Goal: Transaction & Acquisition: Purchase product/service

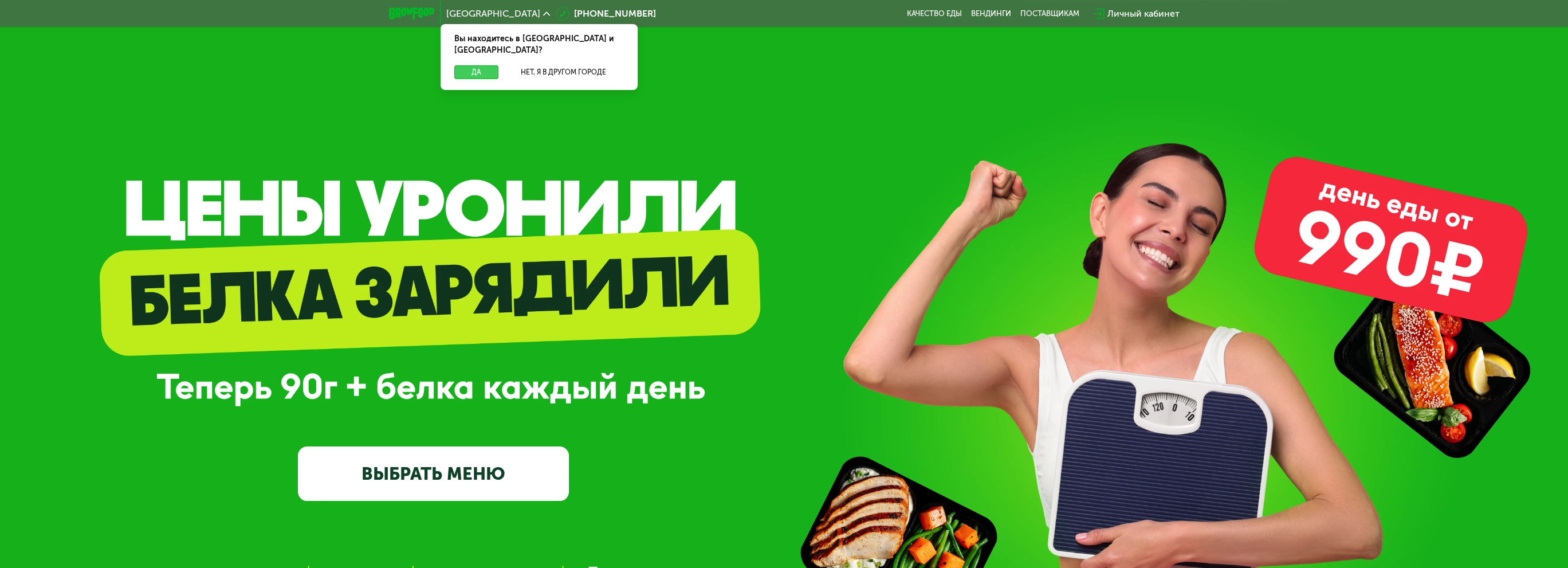
click at [477, 65] on button "Да" at bounding box center [476, 72] width 44 height 14
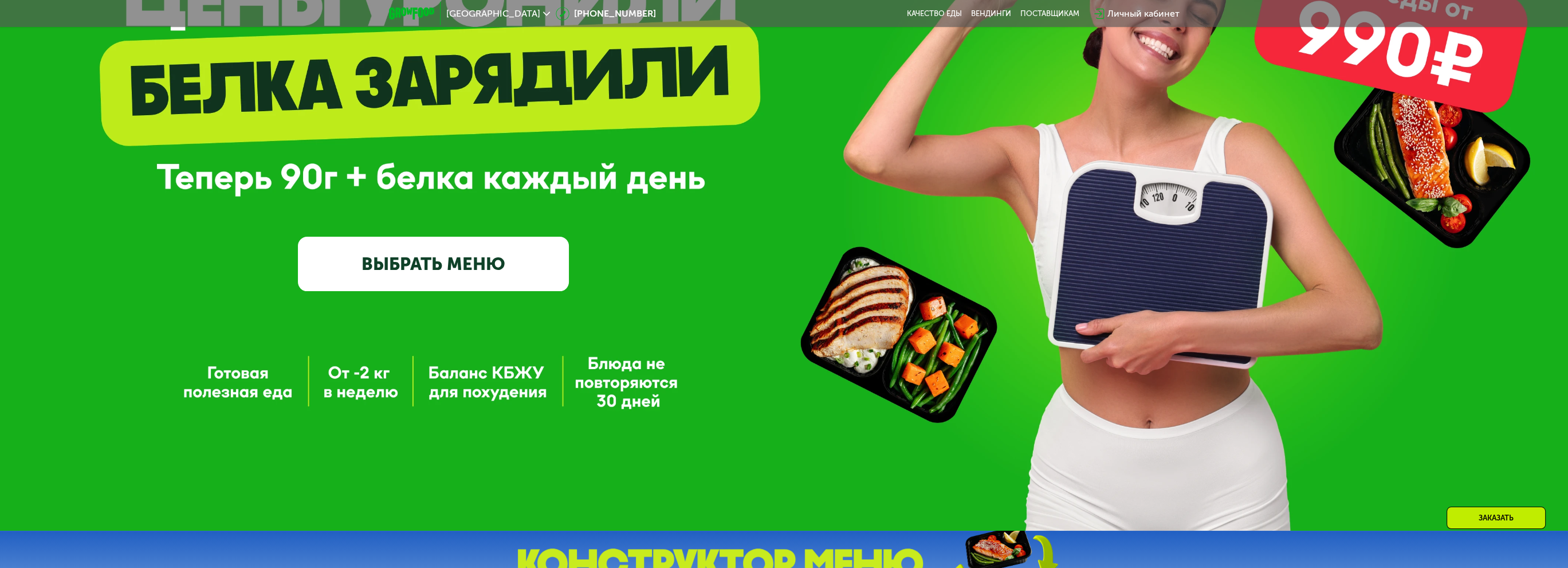
scroll to position [229, 0]
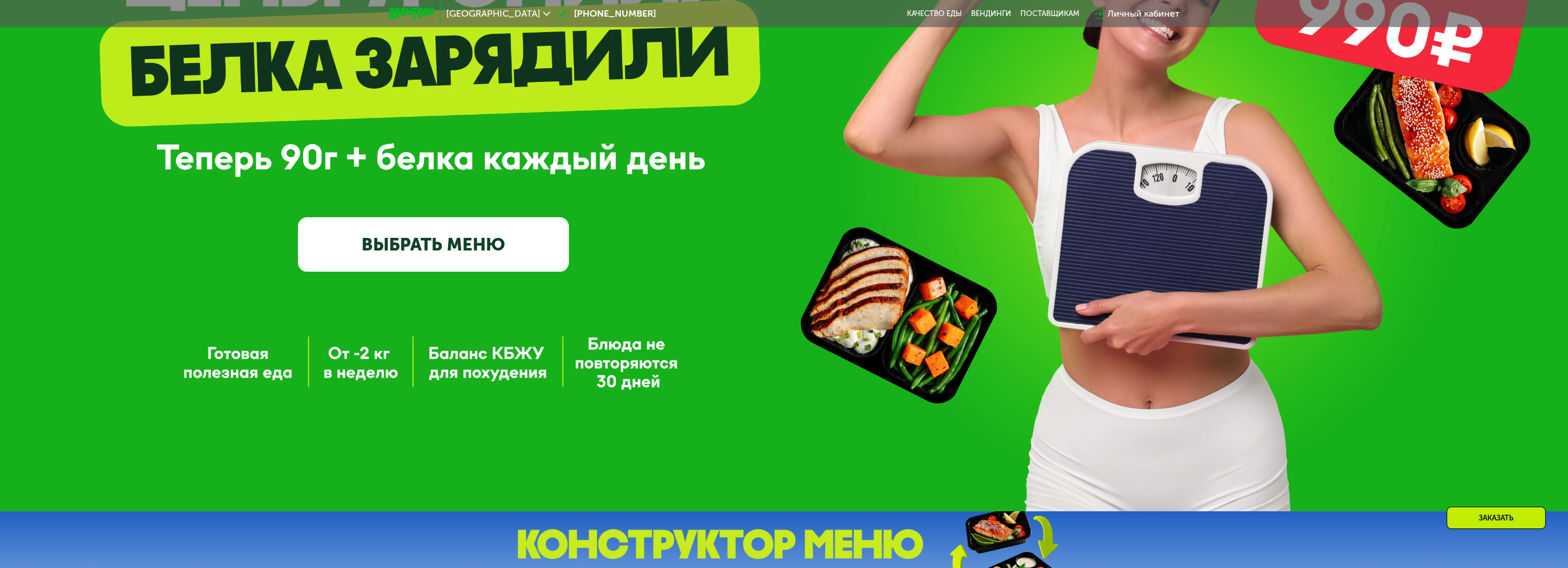
click at [506, 232] on link "ВЫБРАТЬ МЕНЮ" at bounding box center [433, 245] width 271 height 55
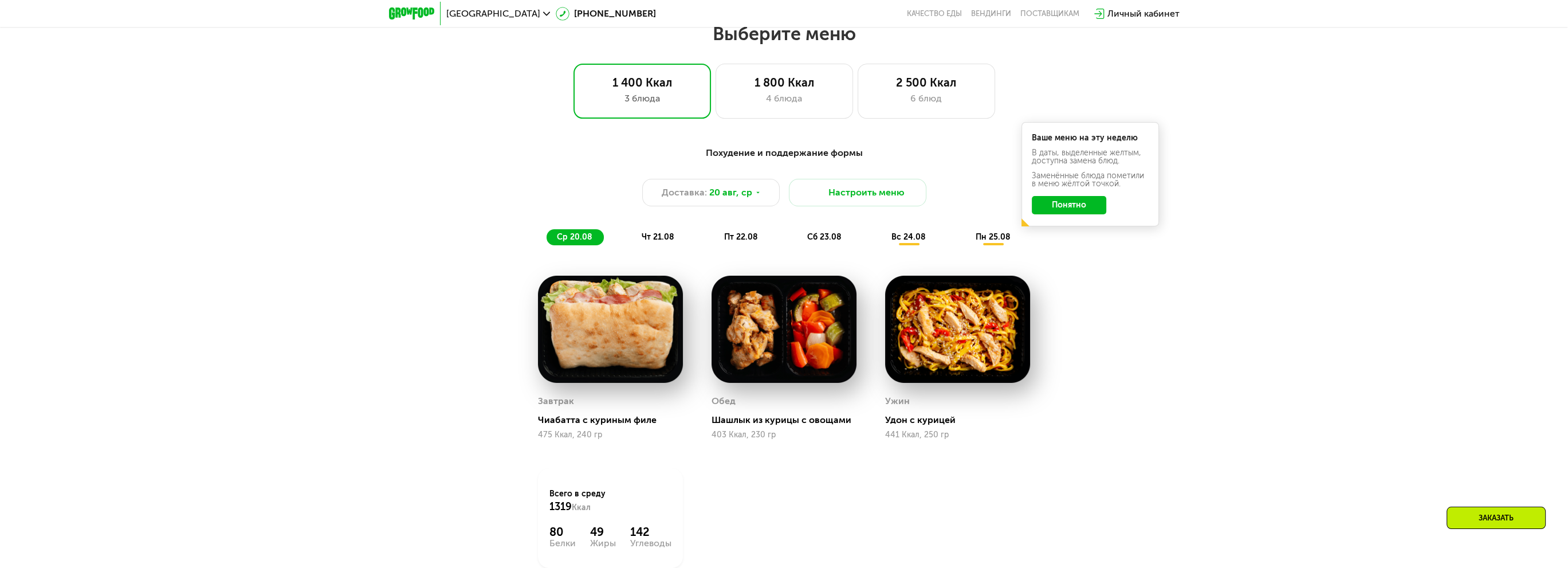
scroll to position [786, 0]
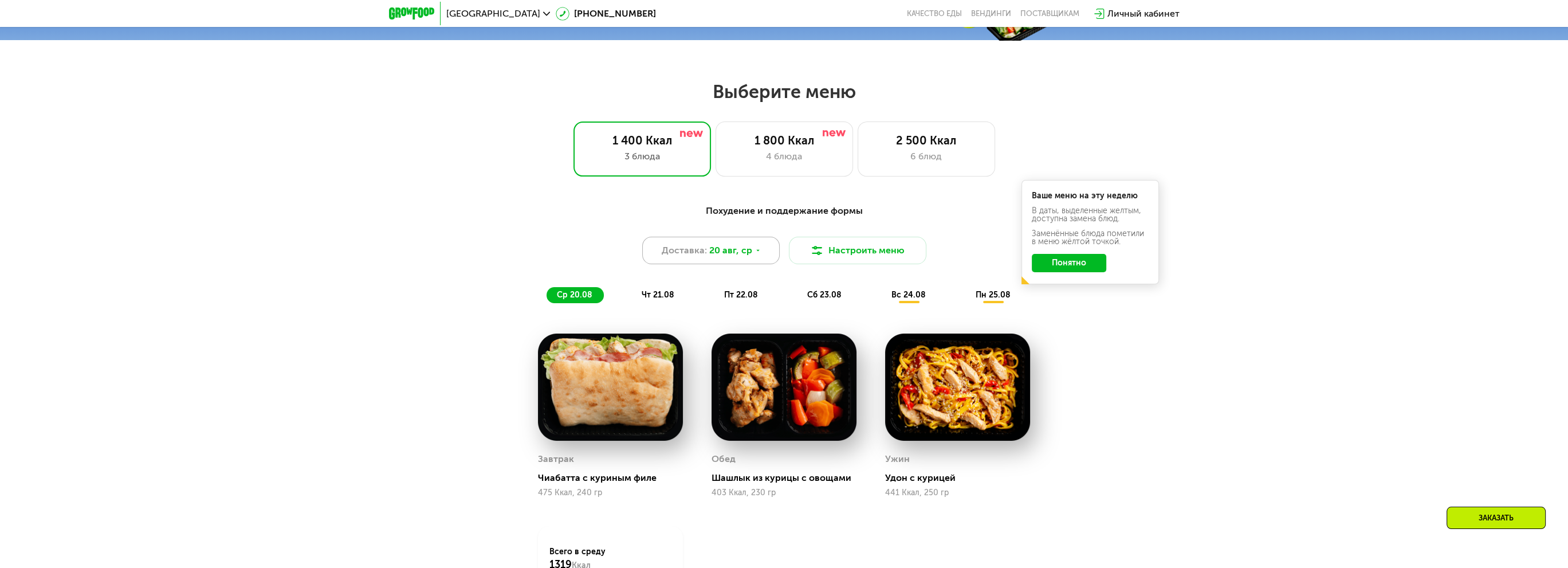
click at [689, 257] on span "Доставка:" at bounding box center [684, 250] width 45 height 14
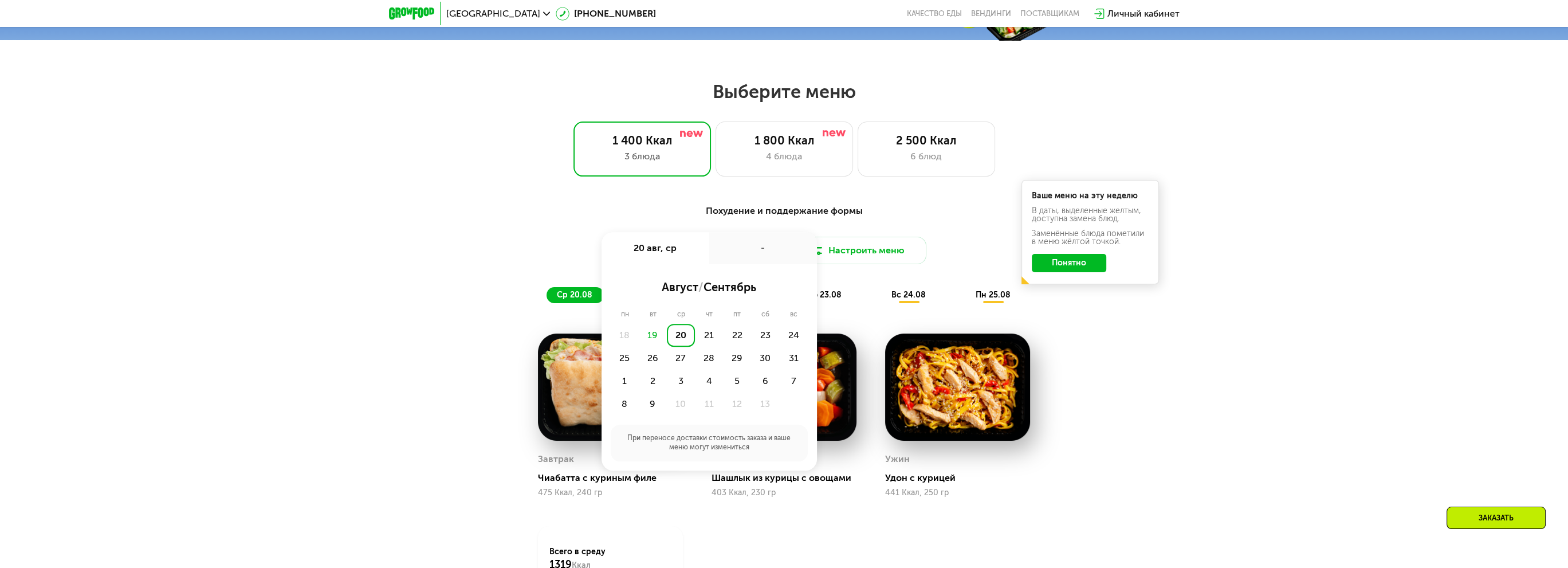
click at [662, 226] on div "Похудение и поддержание формы Доставка: [DATE] авг, ср - август / сентябрь пн в…" at bounding box center [784, 253] width 678 height 99
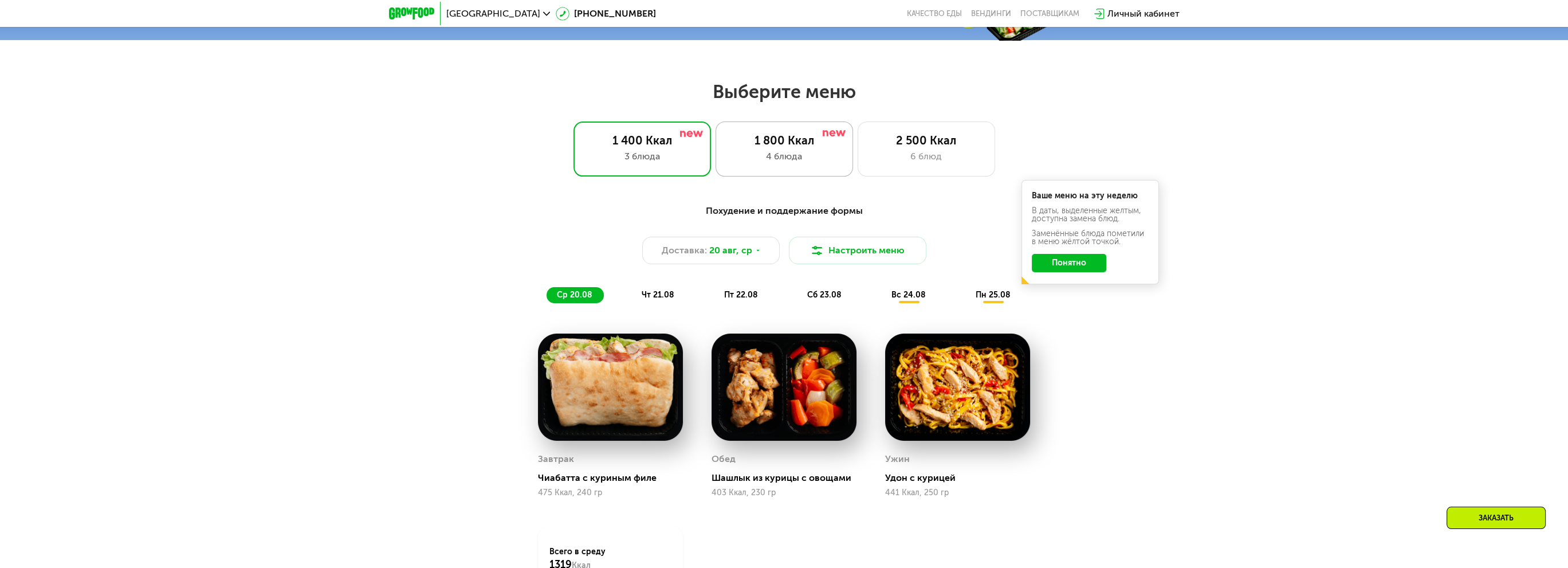
click at [786, 155] on div "4 блюда" at bounding box center [785, 157] width 114 height 14
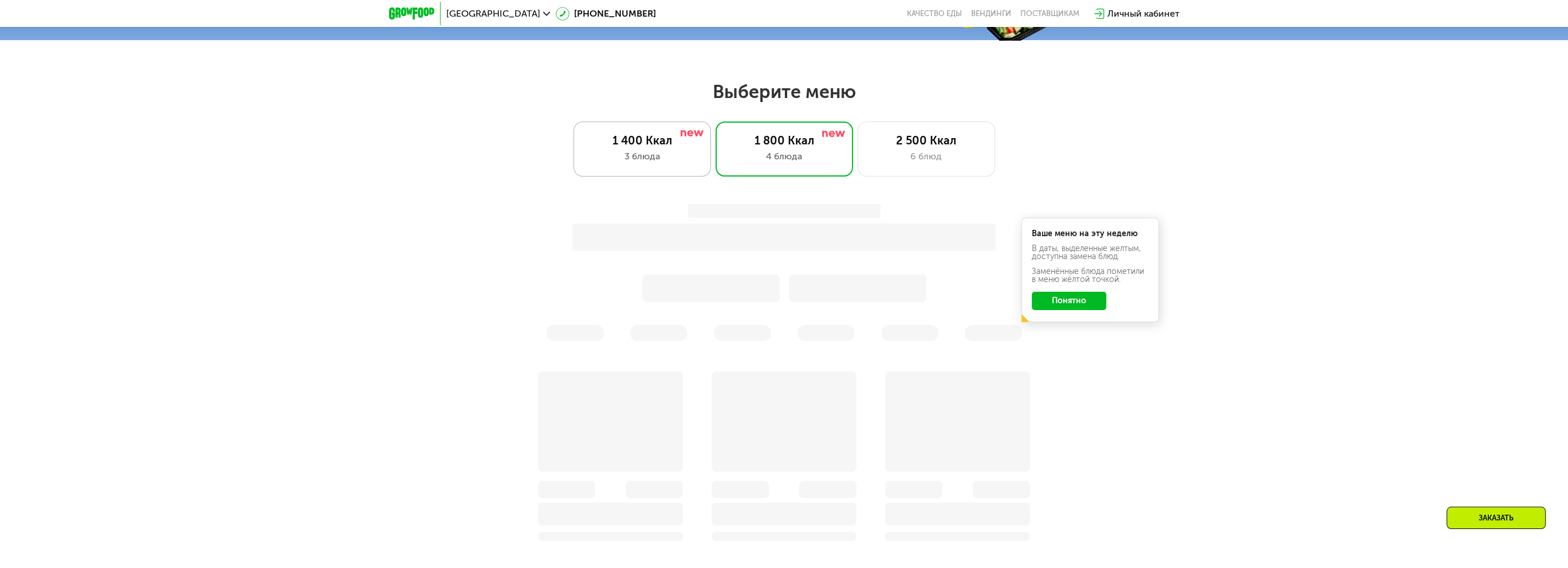
click at [630, 147] on div "1 400 Ккал" at bounding box center [642, 140] width 114 height 14
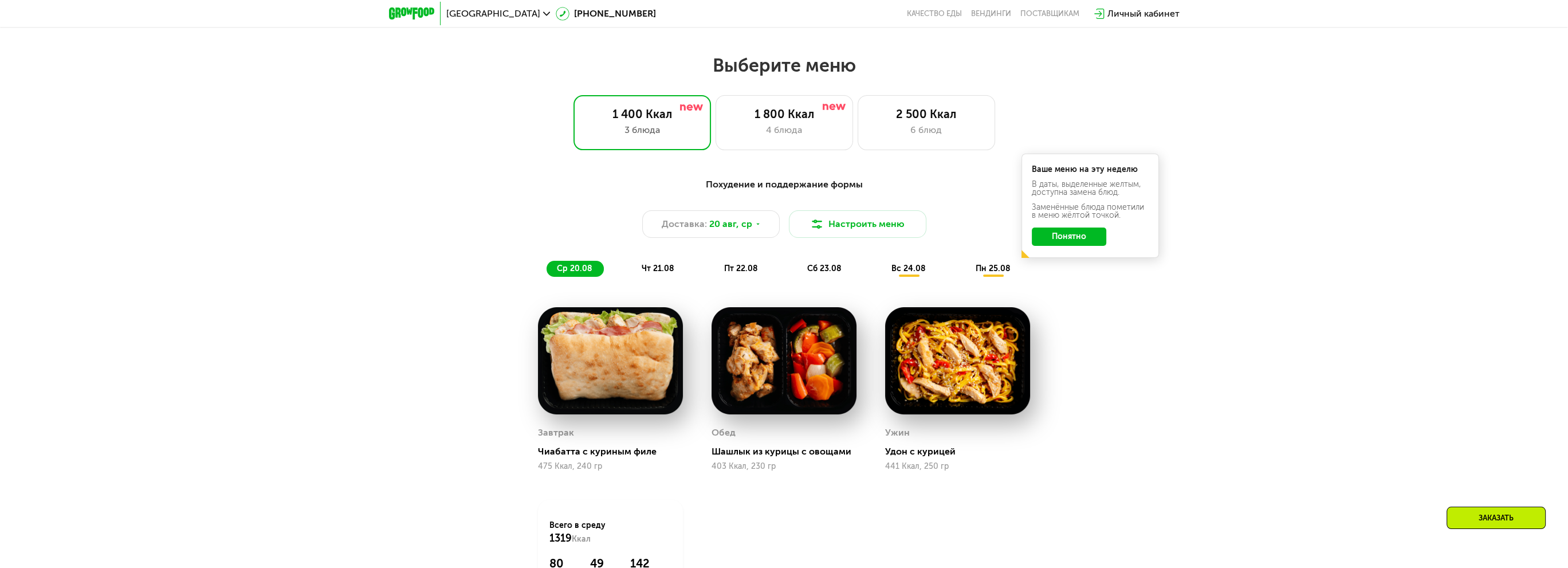
scroll to position [901, 0]
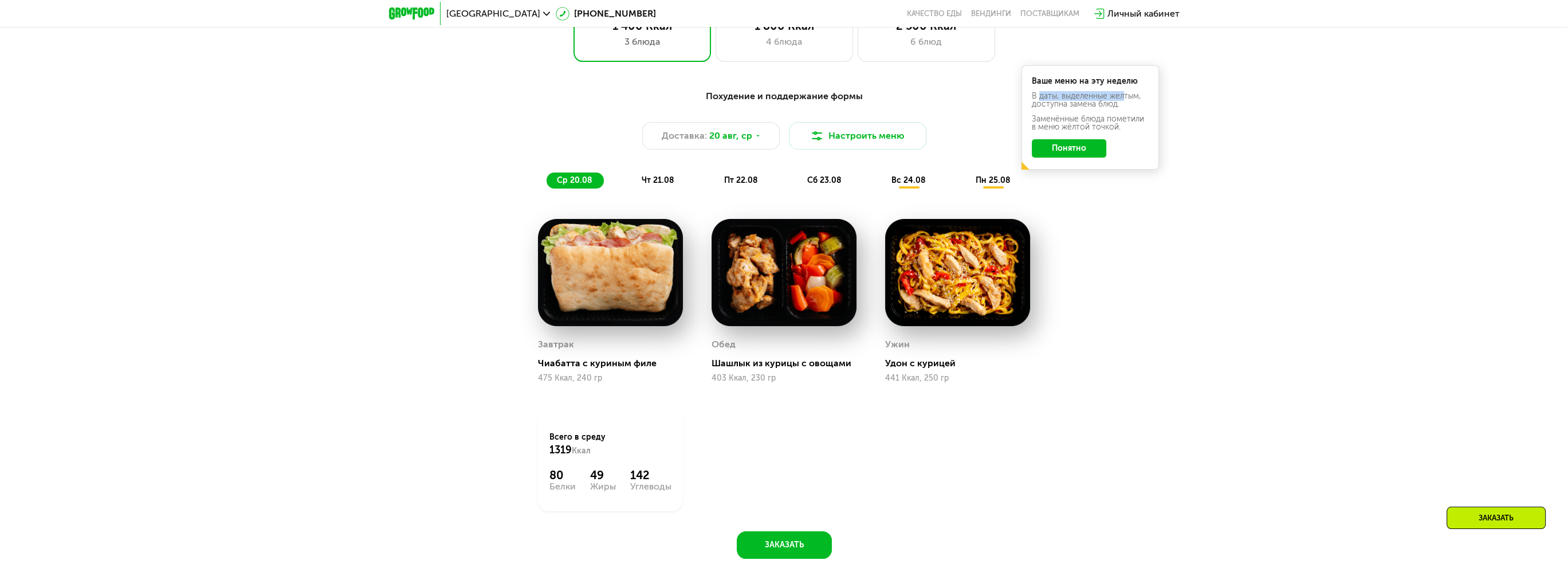
drag, startPoint x: 1038, startPoint y: 99, endPoint x: 1122, endPoint y: 102, distance: 84.1
click at [1122, 115] on div "В даты, выделенные желтым, доступна замена блюд." at bounding box center [1090, 123] width 117 height 16
drag, startPoint x: 1081, startPoint y: 122, endPoint x: 1096, endPoint y: 139, distance: 22.7
click at [1096, 139] on div "Ваше меню на эту неделю В даты, выделенные желтым, доступна замена блюд. Заменё…" at bounding box center [1090, 118] width 137 height 104
click at [1081, 156] on button "Понятно" at bounding box center [1069, 149] width 75 height 19
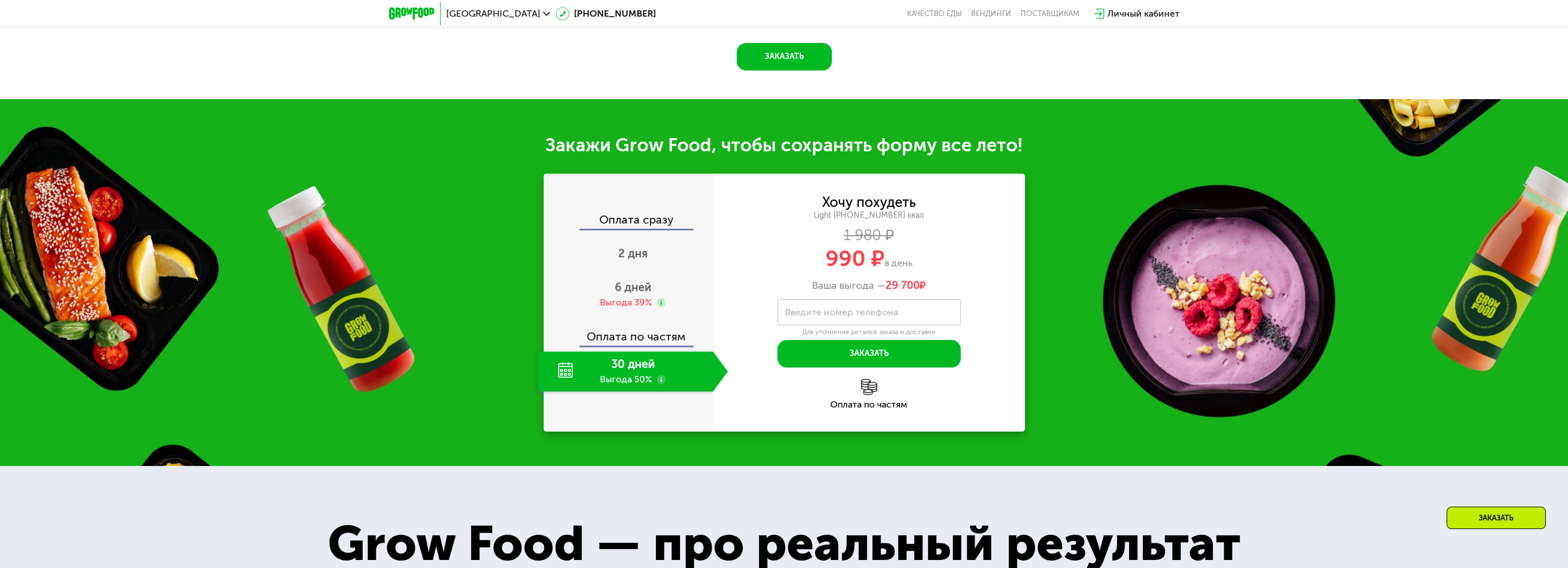
scroll to position [1432, 0]
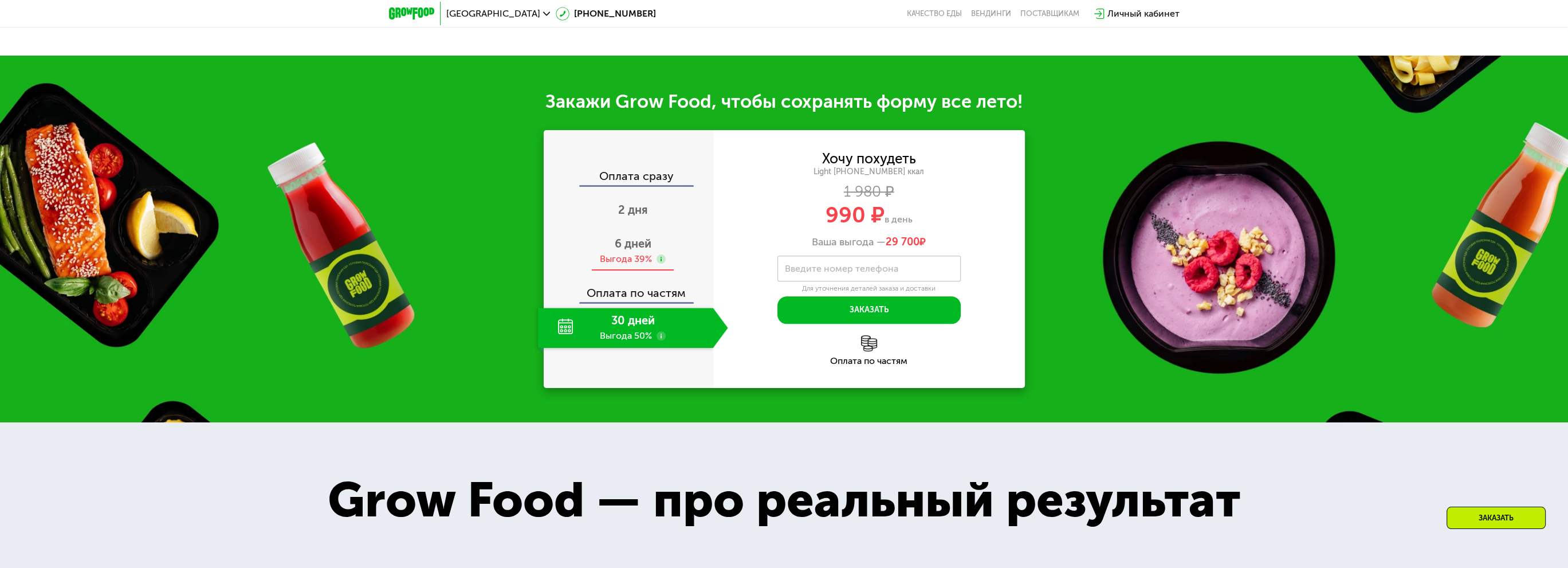
click at [611, 257] on div "Выгода 39%" at bounding box center [626, 259] width 52 height 12
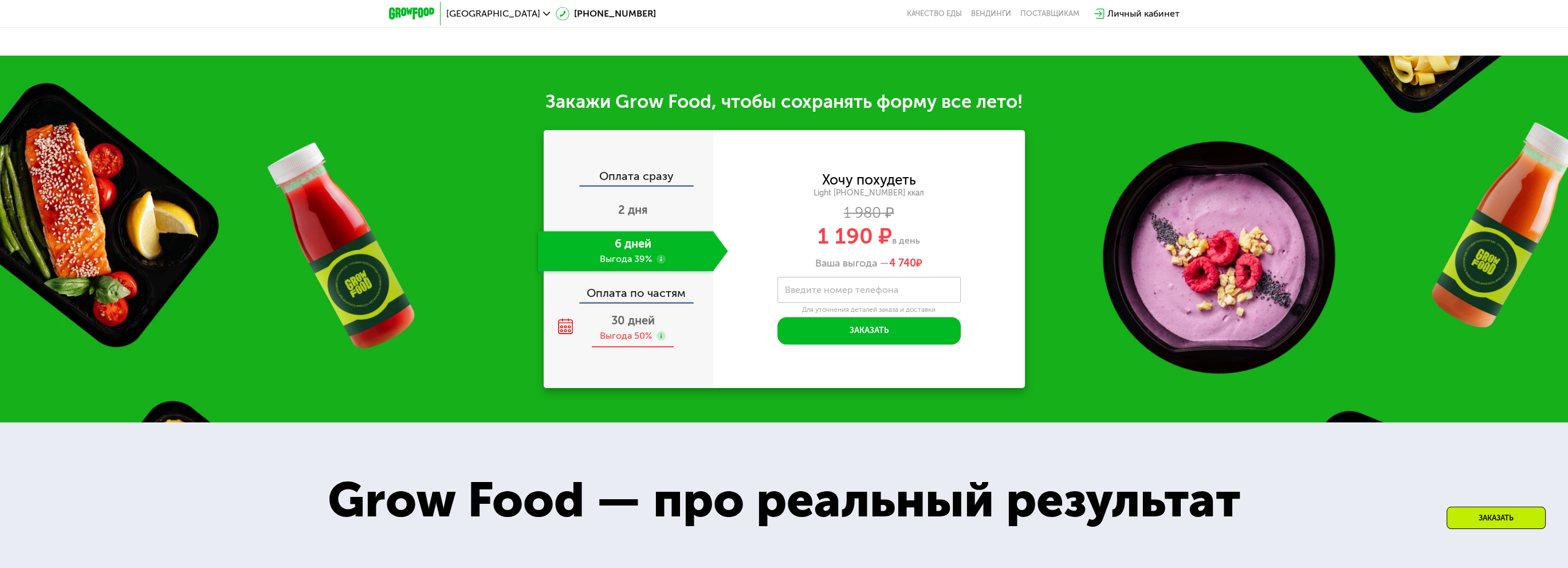
click at [657, 340] on use at bounding box center [662, 336] width 9 height 9
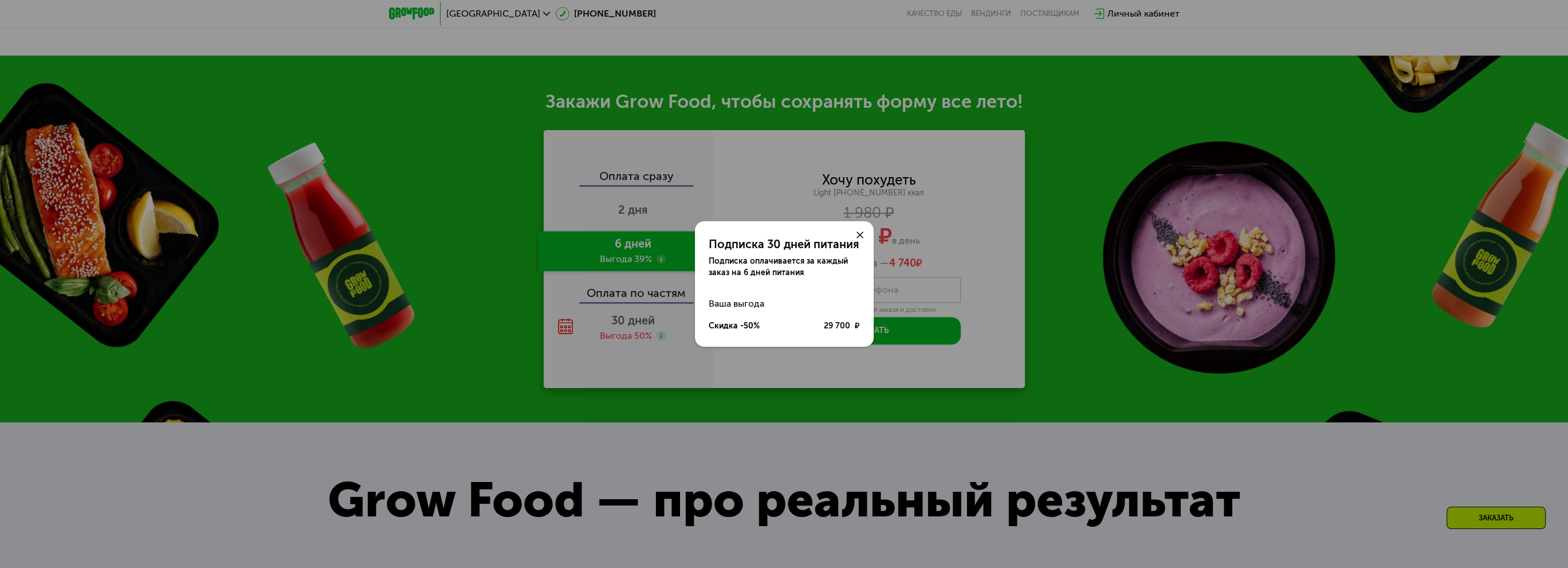
click at [666, 362] on div "Подписка 30 дней питания Подписка оплачивается за каждый заказ на 6 дней питани…" at bounding box center [784, 284] width 1568 height 568
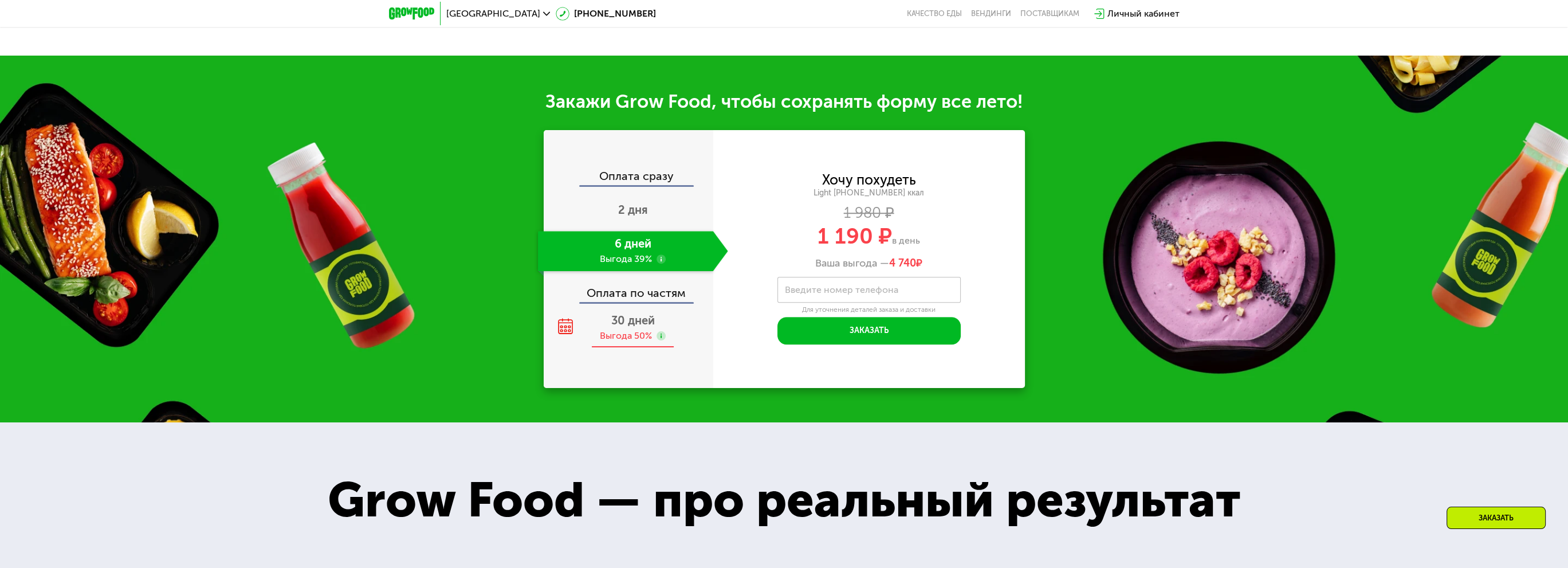
click at [626, 324] on span "30 дней" at bounding box center [633, 320] width 44 height 14
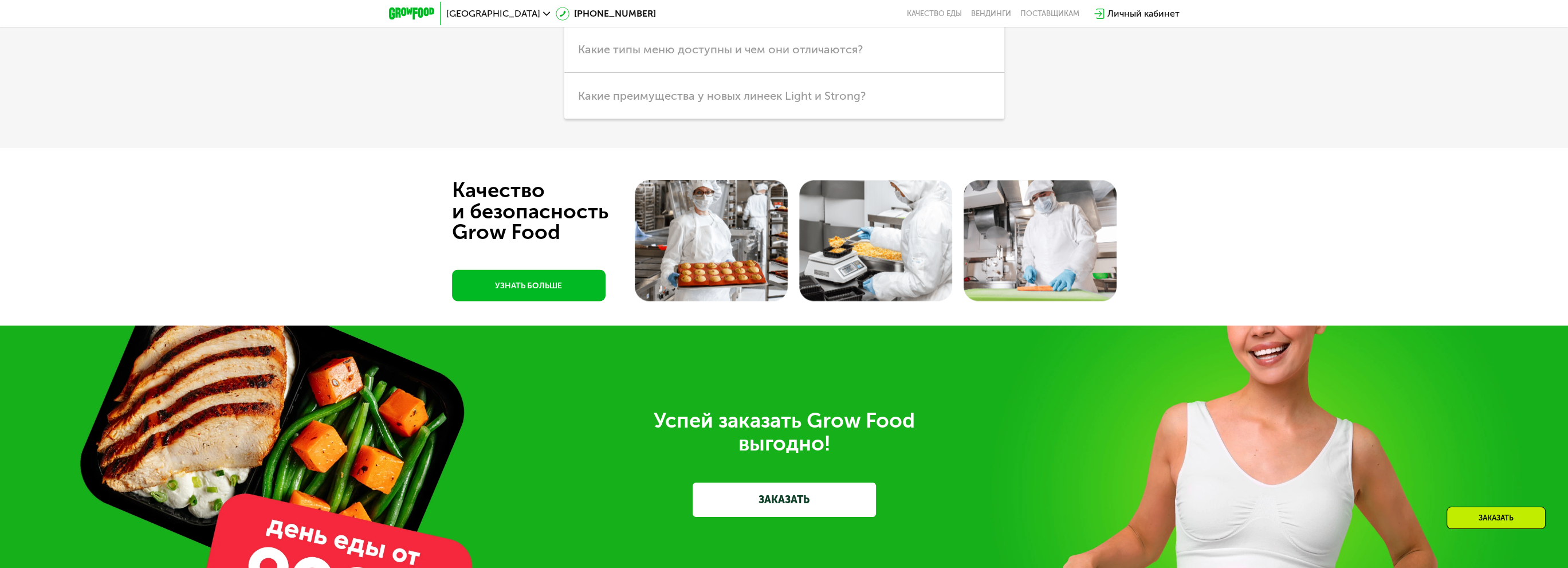
scroll to position [3780, 0]
